Goal: Task Accomplishment & Management: Manage account settings

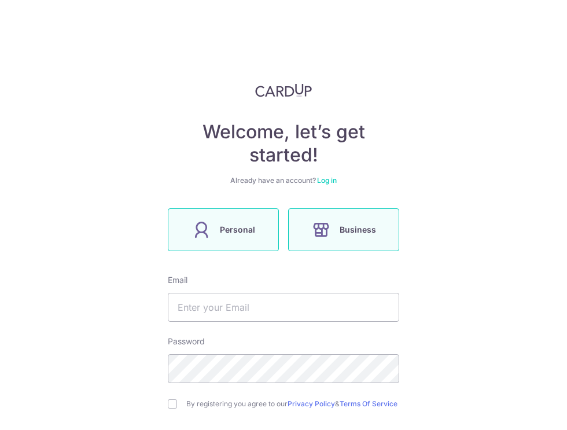
click at [222, 228] on span "Personal" at bounding box center [237, 230] width 35 height 14
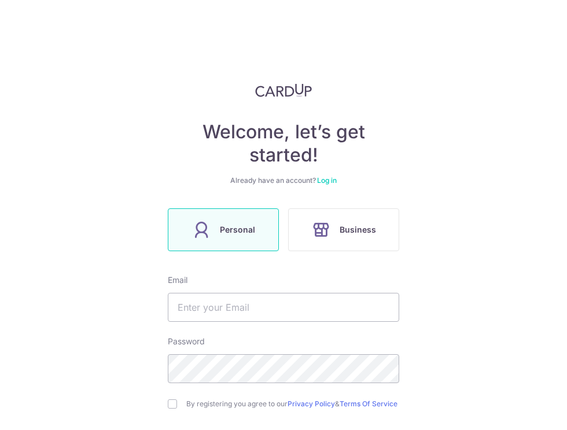
click at [228, 226] on span "Personal" at bounding box center [237, 230] width 35 height 14
click at [218, 309] on input "text" at bounding box center [284, 307] width 232 height 29
click at [343, 310] on input "[EMAIL_ADDRESS][DOMAIN_NAME]" at bounding box center [284, 307] width 232 height 29
type input "[EMAIL_ADDRESS][DOMAIN_NAME]"
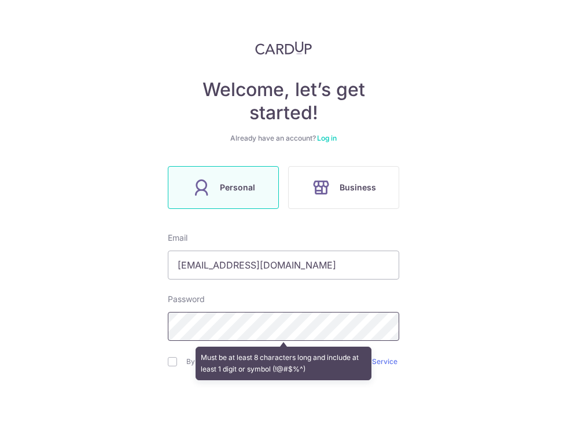
scroll to position [41, 0]
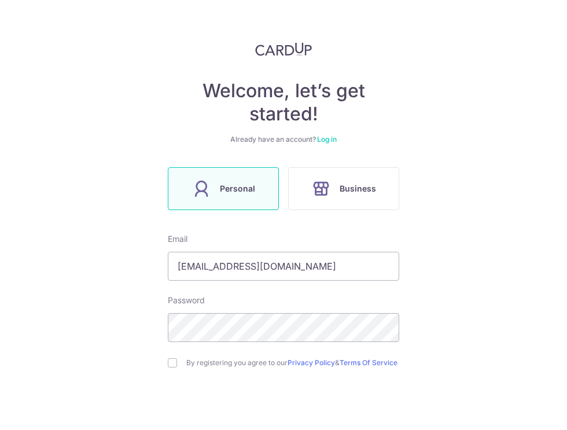
click at [177, 362] on div "By registering you agree to our Privacy Policy & Terms Of Service" at bounding box center [284, 363] width 232 height 14
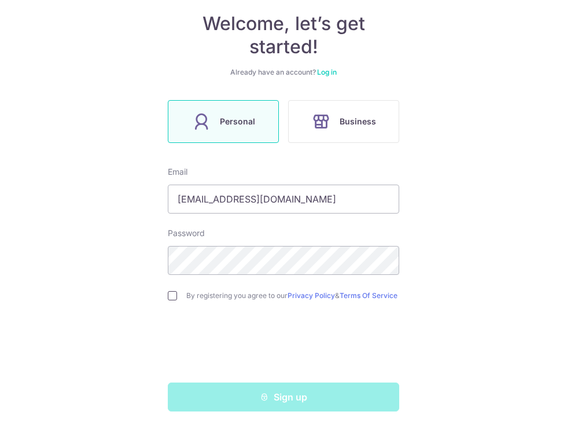
click at [171, 294] on input "checkbox" at bounding box center [172, 295] width 9 height 9
checkbox input "true"
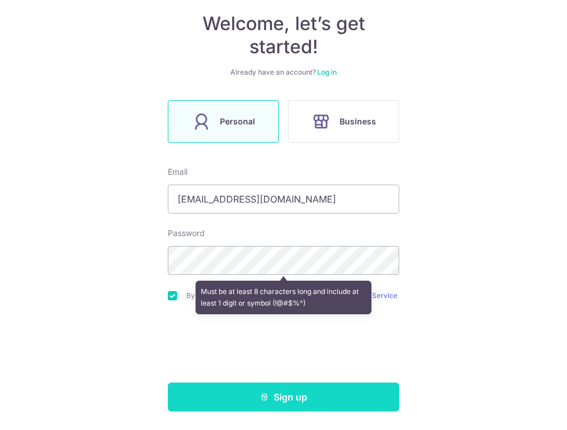
click at [272, 398] on button "Sign up" at bounding box center [284, 397] width 232 height 29
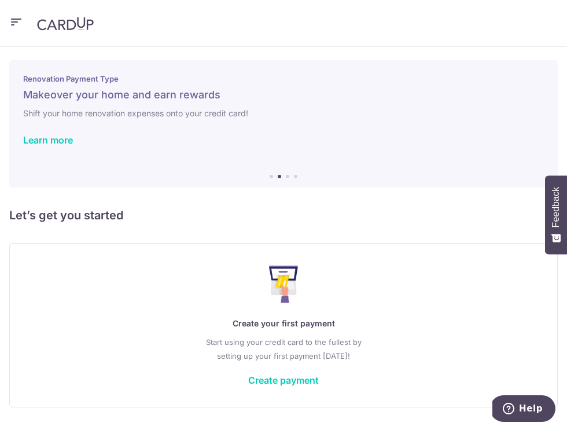
scroll to position [32, 0]
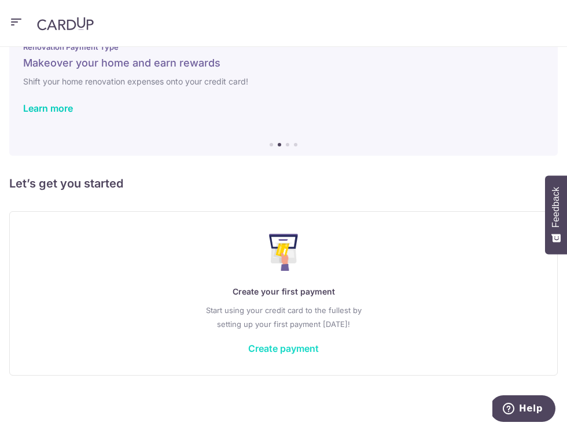
click at [271, 349] on link "Create payment" at bounding box center [283, 349] width 71 height 12
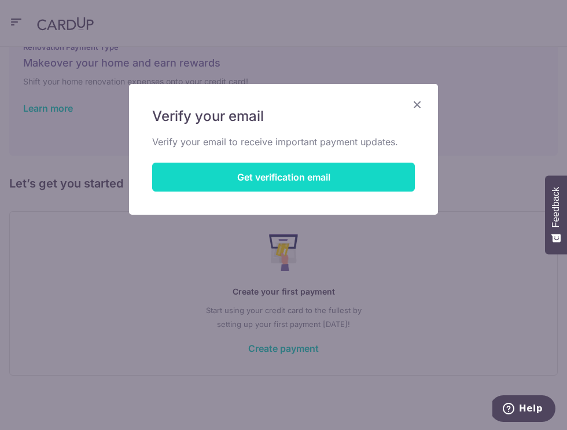
click at [276, 181] on button "Get verification email" at bounding box center [283, 177] width 263 height 29
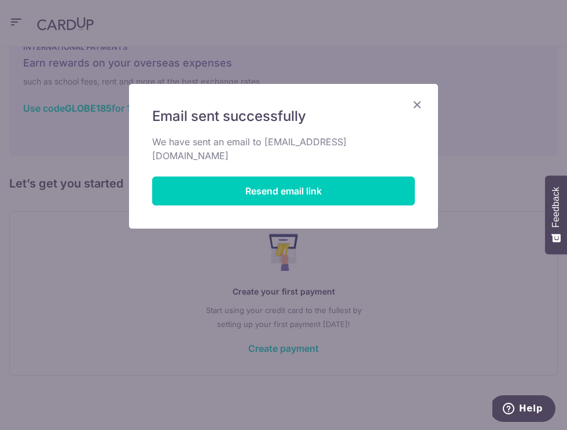
click at [416, 101] on icon "Close" at bounding box center [418, 104] width 14 height 14
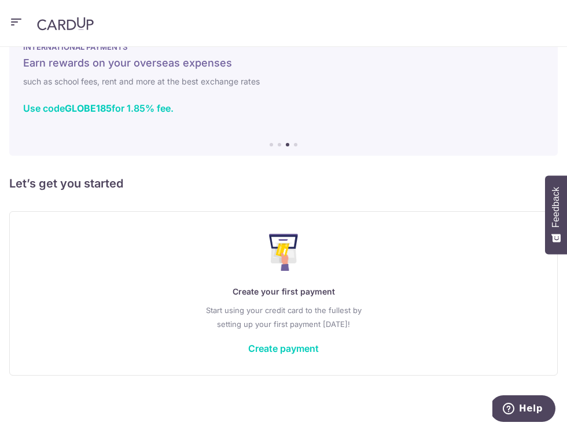
scroll to position [0, 0]
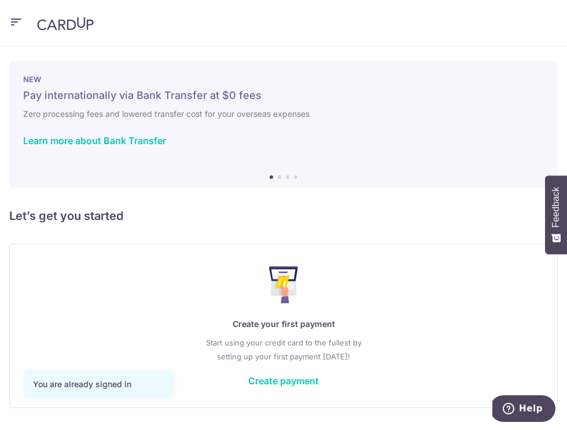
click at [14, 21] on icon "button" at bounding box center [16, 22] width 14 height 14
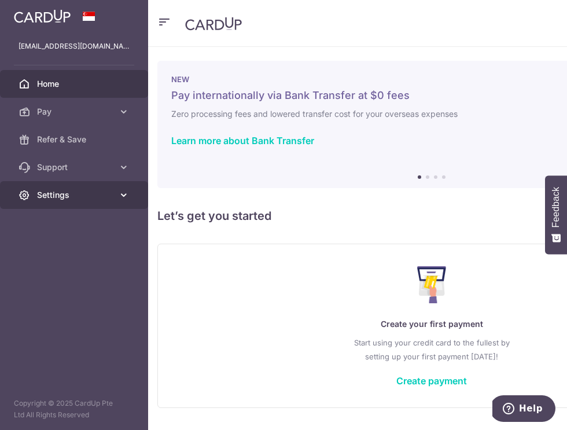
click at [68, 197] on span "Settings" at bounding box center [75, 195] width 76 height 12
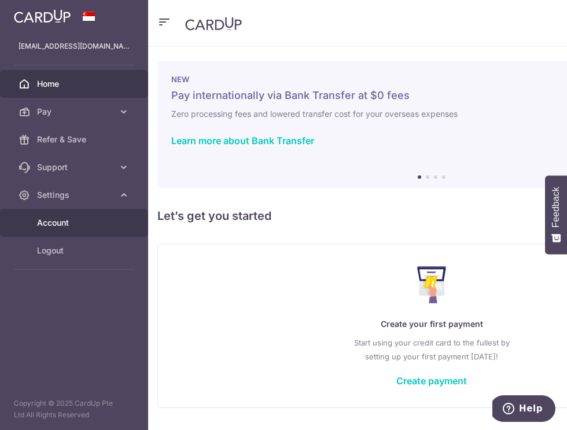
click at [69, 218] on span "Account" at bounding box center [75, 223] width 76 height 12
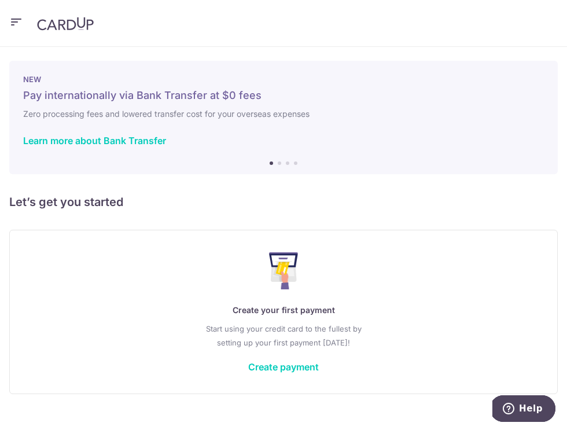
click at [11, 23] on icon "button" at bounding box center [16, 22] width 14 height 14
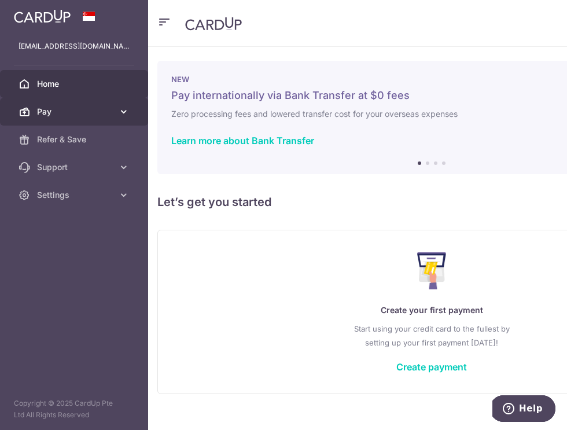
click at [122, 116] on icon at bounding box center [124, 112] width 12 height 12
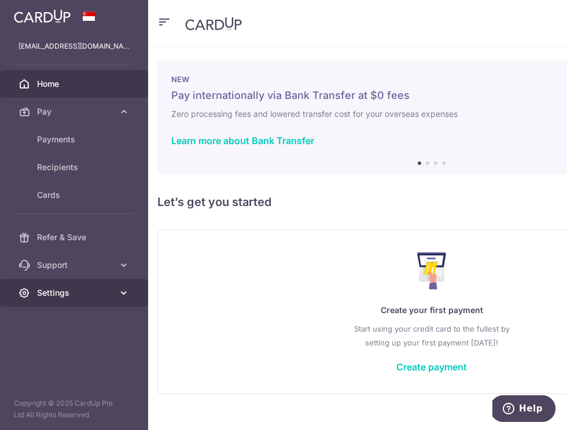
click at [57, 290] on span "Settings" at bounding box center [75, 293] width 76 height 12
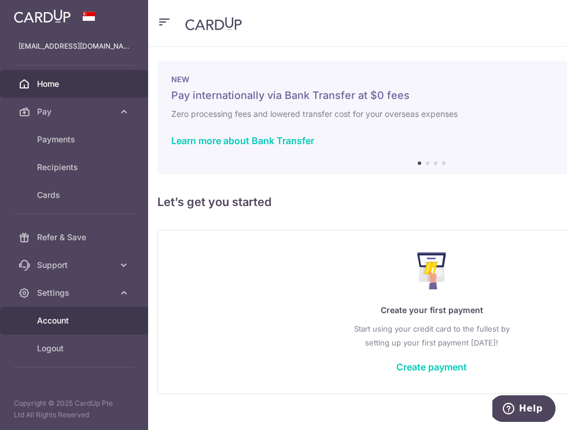
click at [60, 322] on span "Account" at bounding box center [75, 321] width 76 height 12
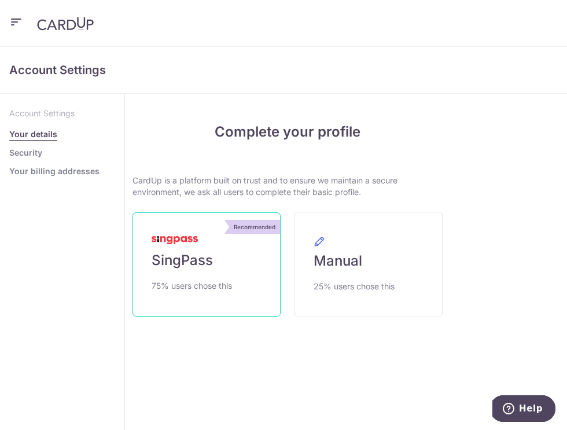
click at [185, 250] on link "Recommended SingPass 75% users chose this" at bounding box center [207, 265] width 148 height 104
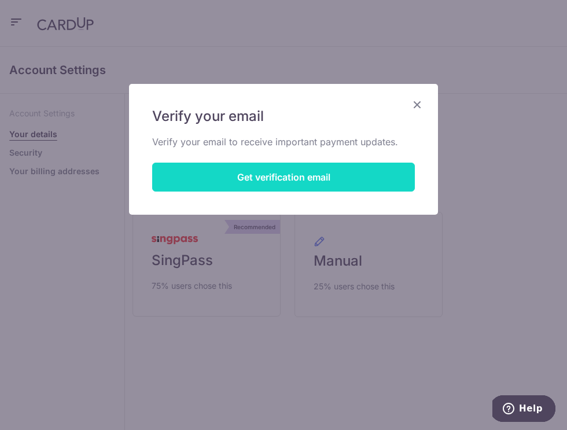
click at [313, 171] on button "Get verification email" at bounding box center [283, 177] width 263 height 29
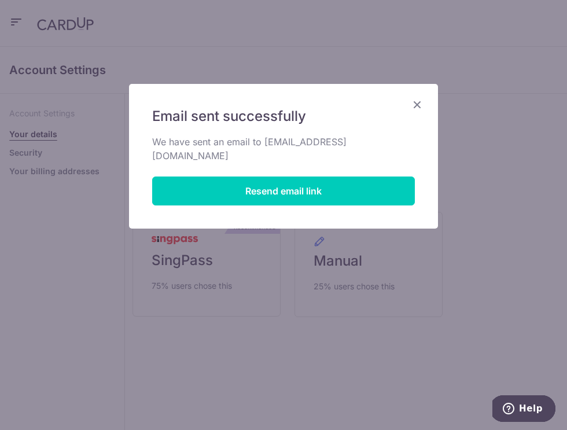
click at [416, 103] on icon "Close" at bounding box center [418, 104] width 14 height 14
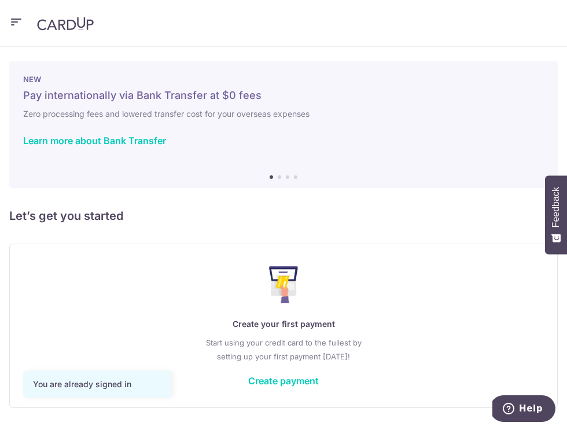
scroll to position [32, 0]
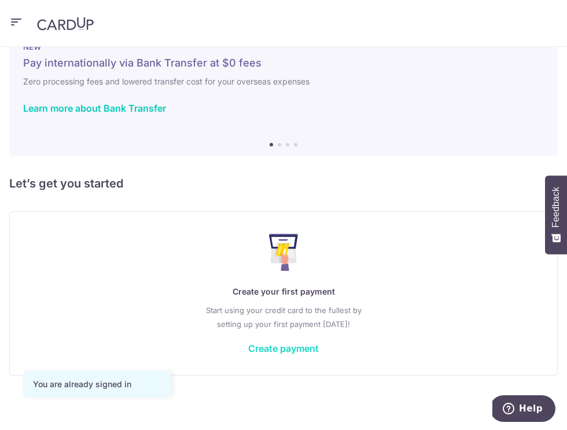
click at [272, 346] on link "Create payment" at bounding box center [283, 349] width 71 height 12
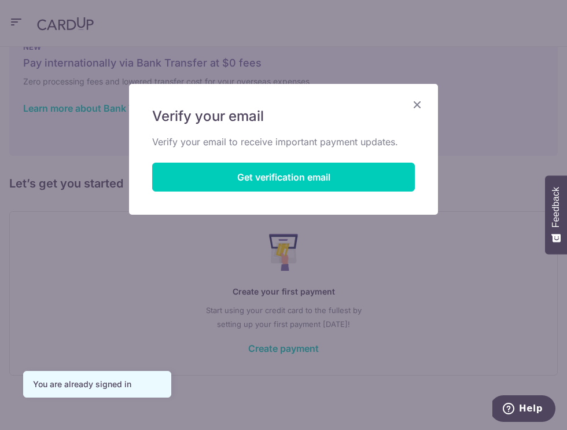
click at [418, 96] on div "Verify your email Verify your email to receive important payment updates. Get v…" at bounding box center [283, 149] width 309 height 131
click at [416, 101] on icon "Close" at bounding box center [418, 104] width 14 height 14
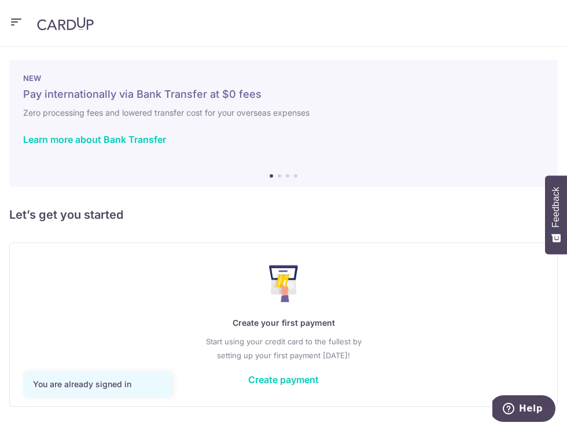
scroll to position [2, 0]
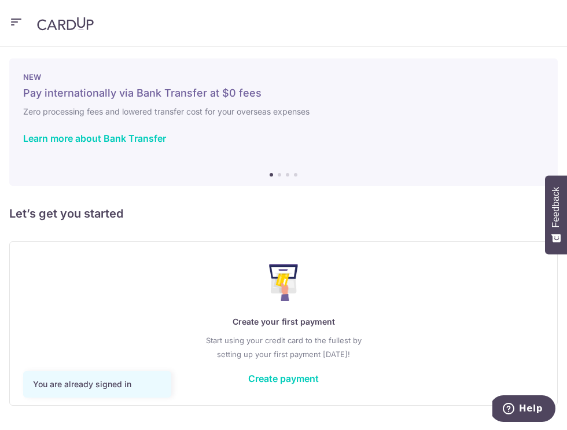
click at [124, 386] on div "You are already signed in" at bounding box center [97, 385] width 129 height 12
click at [103, 384] on div "You are already signed in" at bounding box center [97, 385] width 129 height 12
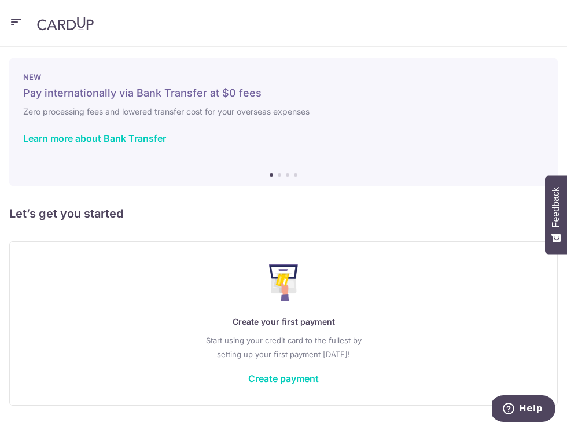
click at [11, 21] on icon "button" at bounding box center [16, 22] width 14 height 14
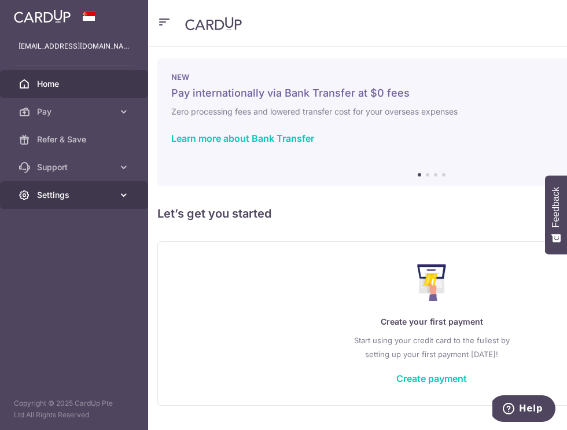
click at [67, 197] on span "Settings" at bounding box center [75, 195] width 76 height 12
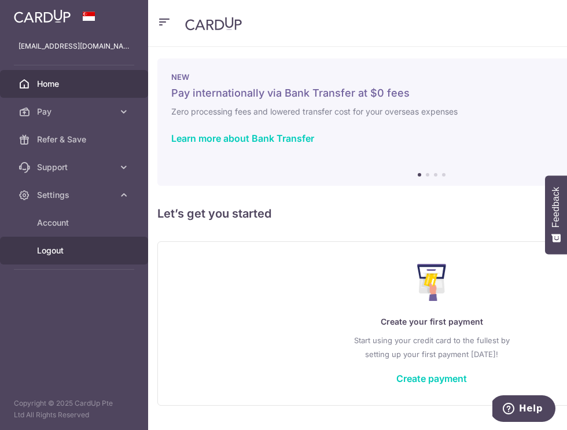
click at [55, 249] on span "Logout" at bounding box center [75, 251] width 76 height 12
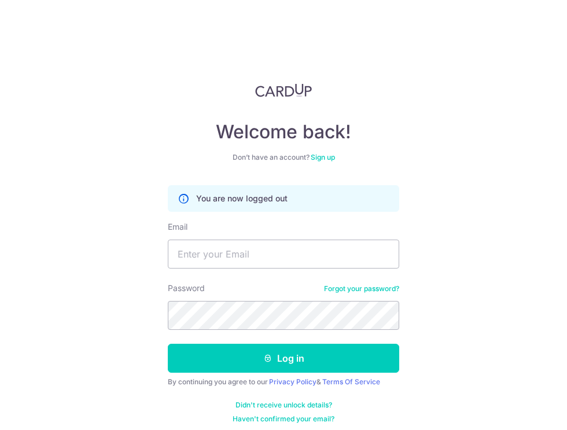
click at [324, 158] on link "Sign up" at bounding box center [323, 157] width 24 height 9
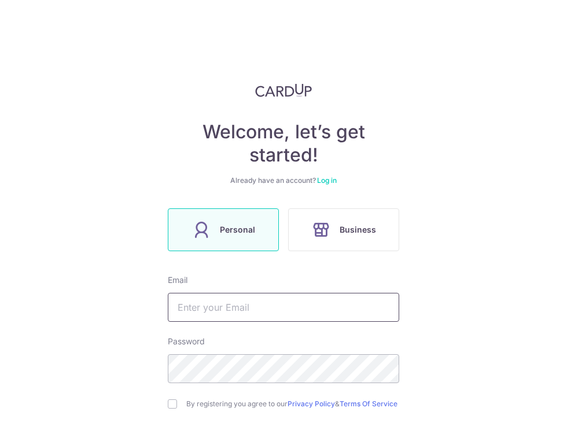
click at [219, 317] on input "text" at bounding box center [284, 307] width 232 height 29
type input "[EMAIL_ADDRESS][DOMAIN_NAME]"
click at [174, 404] on input "checkbox" at bounding box center [172, 404] width 9 height 9
checkbox input "true"
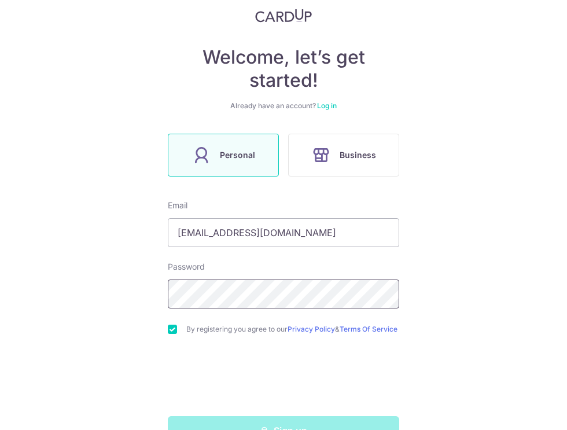
scroll to position [74, 0]
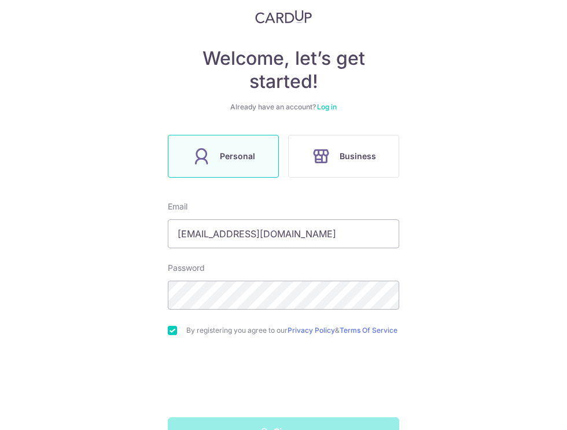
click at [436, 327] on div "Welcome, let’s get started! Already have an account? Log in Personal Business E…" at bounding box center [283, 215] width 567 height 430
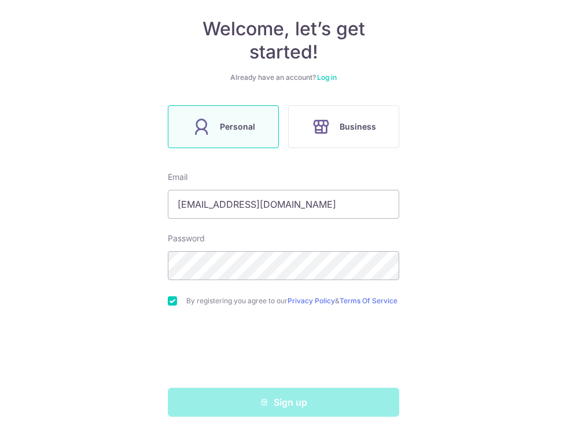
scroll to position [113, 0]
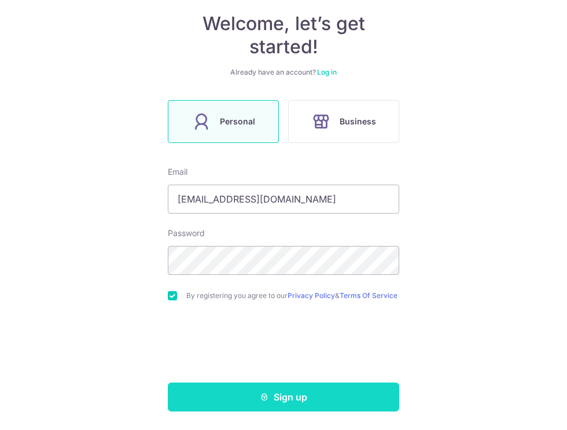
click at [294, 398] on button "Sign up" at bounding box center [284, 397] width 232 height 29
